Goal: Task Accomplishment & Management: Manage account settings

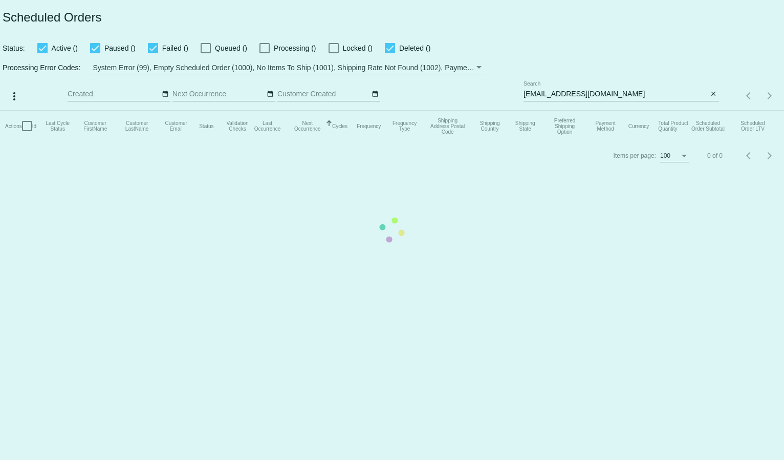
click at [576, 111] on mat-table "Actions Id Last Cycle Status Customer FirstName Customer LastName Customer Emai…" at bounding box center [392, 126] width 784 height 31
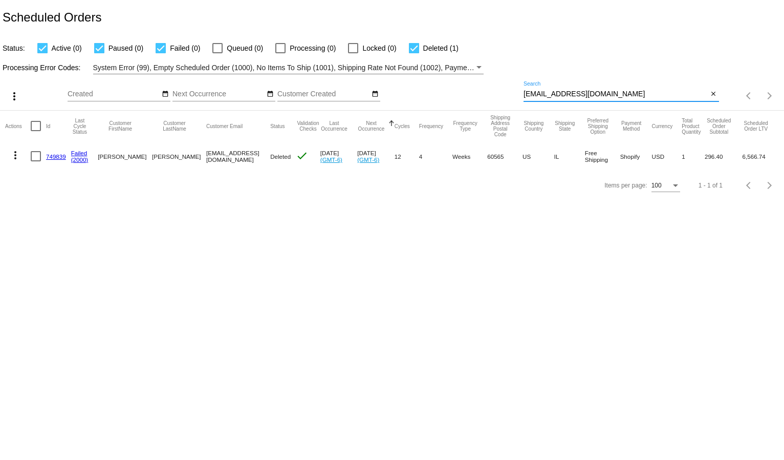
click at [572, 91] on input "[EMAIL_ADDRESS][DOMAIN_NAME]" at bounding box center [616, 94] width 185 height 8
paste input "[EMAIL_ADDRESS][DOMAIN_NAME]"
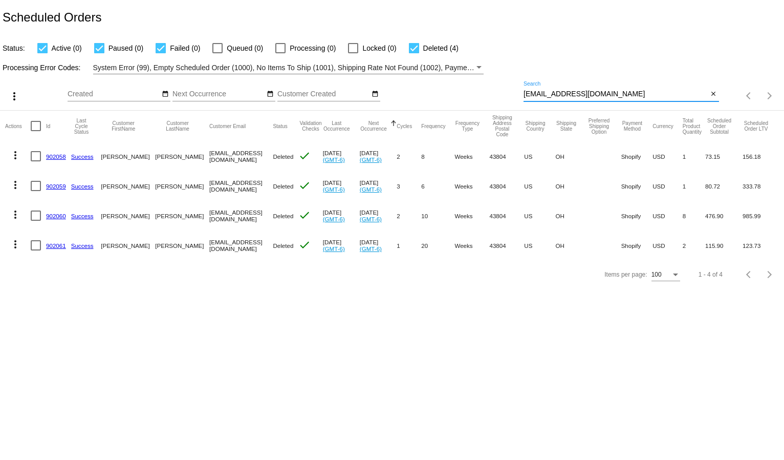
type input "[EMAIL_ADDRESS][DOMAIN_NAME]"
